Goal: Task Accomplishment & Management: Use online tool/utility

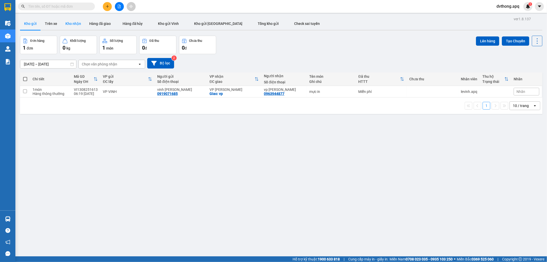
click at [68, 25] on button "Kho nhận" at bounding box center [73, 23] width 24 height 12
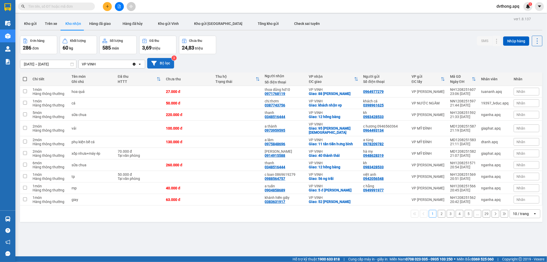
click at [159, 63] on button "Bộ lọc" at bounding box center [160, 63] width 27 height 11
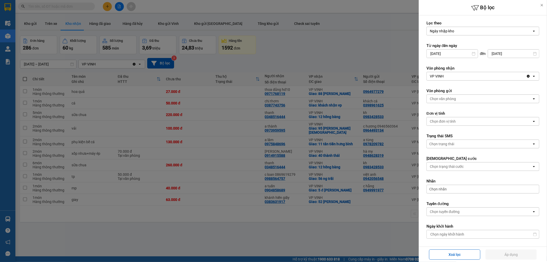
click at [450, 55] on input "[DATE]" at bounding box center [452, 54] width 51 height 8
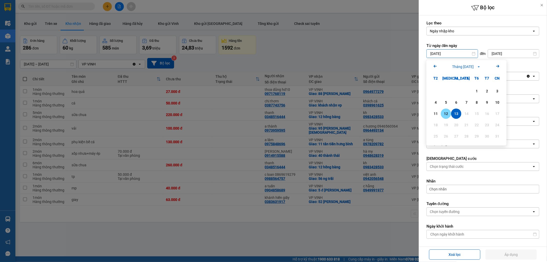
click at [445, 116] on div "12" at bounding box center [446, 114] width 7 height 6
type input "[DATE]"
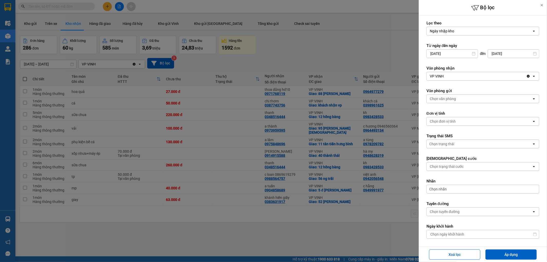
scroll to position [73, 0]
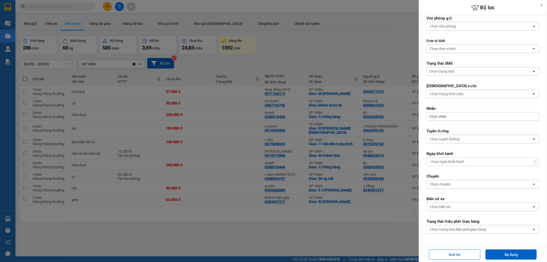
click at [465, 232] on div "Chọn trạng thái điều phối giao hàng" at bounding box center [458, 229] width 57 height 5
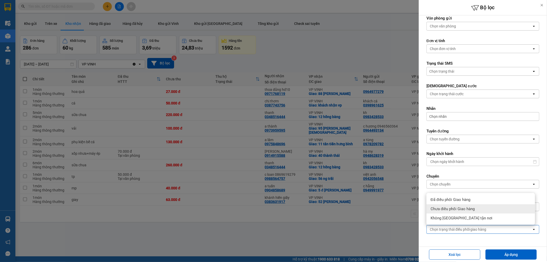
click at [462, 210] on span "Chưa điều phối Giao hàng" at bounding box center [453, 208] width 44 height 5
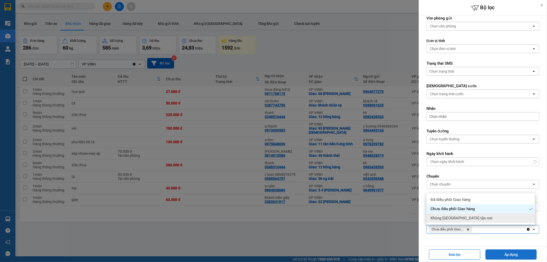
click at [505, 254] on button "Áp dụng" at bounding box center [511, 254] width 51 height 10
type input "[DATE] – [DATE]"
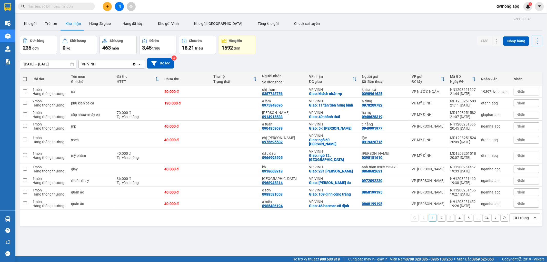
click at [524, 215] on div "10 / trang" at bounding box center [521, 217] width 16 height 5
click at [526, 205] on span "100 / trang" at bounding box center [519, 202] width 18 height 5
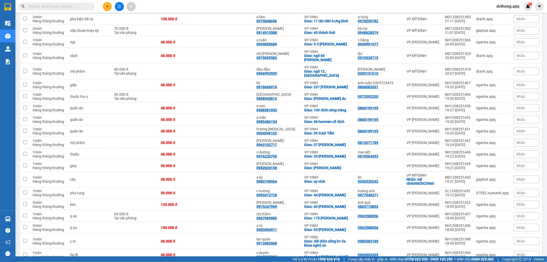
scroll to position [17, 0]
